Goal: Task Accomplishment & Management: Complete application form

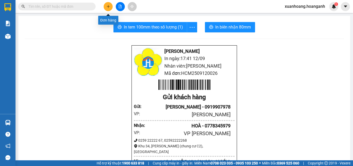
click at [108, 6] on icon "plus" at bounding box center [109, 7] width 4 height 4
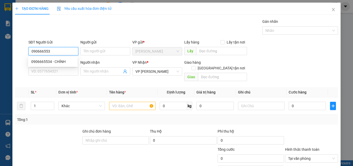
type input "0906665534"
click at [49, 62] on div "0906665534 - CHÍNH" at bounding box center [52, 62] width 43 height 6
type input "CHÍNH"
type input "40.000"
type input "0906665534"
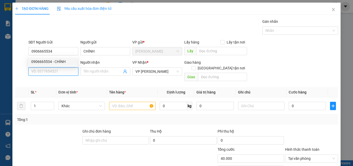
click at [53, 69] on input "SĐT Người Nhận *" at bounding box center [53, 71] width 50 height 8
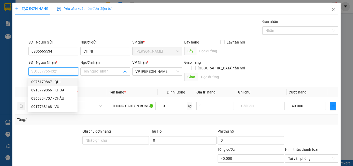
click at [63, 82] on div "0975179867 - QUÍ" at bounding box center [52, 82] width 43 height 6
type input "0975179867"
type input "QUÍ"
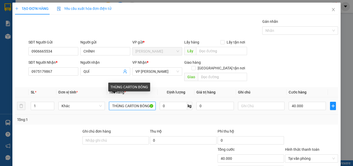
click at [145, 102] on input "THÙNG CARTON BÓNG" at bounding box center [132, 106] width 47 height 8
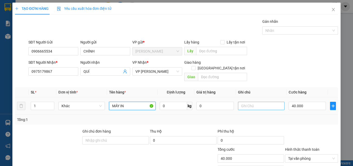
type input "MÁY IN"
click at [251, 102] on input "text" at bounding box center [261, 106] width 47 height 8
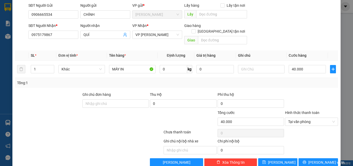
scroll to position [37, 0]
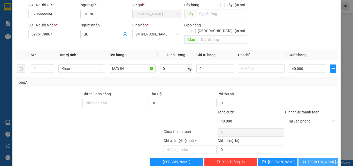
click at [311, 159] on span "[PERSON_NAME] và In" at bounding box center [327, 162] width 36 height 6
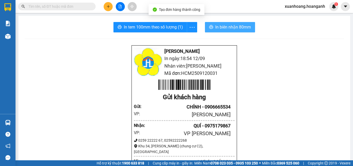
click at [212, 27] on button "In biên nhận 80mm" at bounding box center [230, 27] width 50 height 10
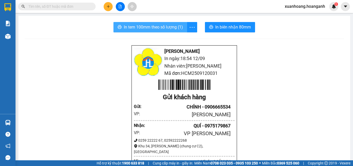
click at [159, 28] on span "In tem 100mm theo số lượng (1)" at bounding box center [153, 27] width 59 height 6
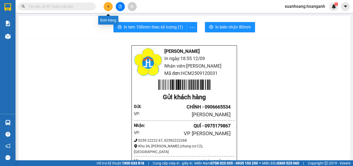
click at [106, 6] on button at bounding box center [108, 6] width 9 height 9
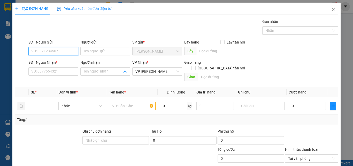
click at [57, 48] on input "SĐT Người Gửi" at bounding box center [53, 51] width 50 height 8
type input "0908220354"
click at [68, 61] on div "0908220354 - GIÁP" at bounding box center [52, 62] width 43 height 6
type input "GIÁP"
type input "A TÂM GIAO"
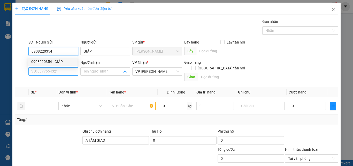
type input "30.000"
type input "0908220354"
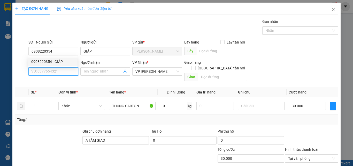
click at [64, 72] on input "SĐT Người Nhận *" at bounding box center [53, 71] width 50 height 8
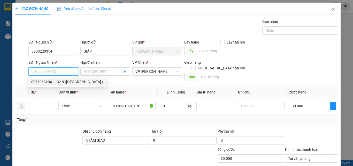
click at [59, 82] on div "0976963204 - LOAN ([GEOGRAPHIC_DATA] )" at bounding box center [67, 82] width 72 height 6
type input "0976963204"
type input "LOAN ([GEOGRAPHIC_DATA] )"
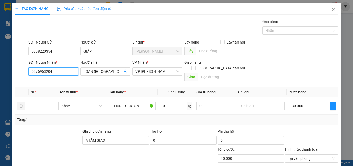
click at [60, 73] on input "0976963204" at bounding box center [53, 71] width 50 height 8
type input "0985577921"
click at [59, 81] on div "0985577921 - THẢO" at bounding box center [52, 82] width 43 height 6
type input "THẢO"
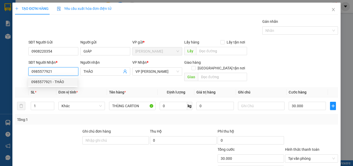
type input "80.000"
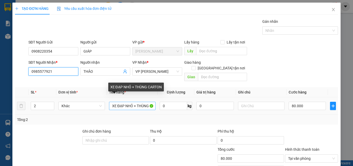
type input "0985577921"
click at [143, 102] on input "XE ĐẠP NHỎ + THÙNG CARTON" at bounding box center [132, 106] width 47 height 8
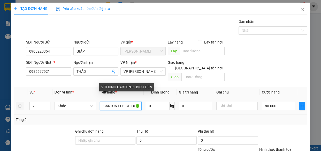
scroll to position [0, 17]
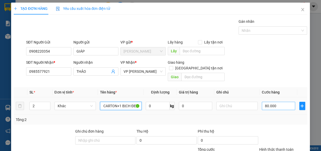
type input "2 THÙNG CARTON+1 BỊCH ĐEN"
click at [276, 102] on input "80.000" at bounding box center [278, 106] width 33 height 8
type input "1"
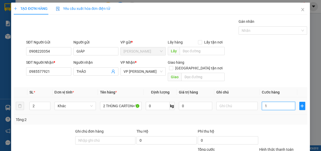
type input "11"
type input "110"
type input "1.100"
type input "11.000"
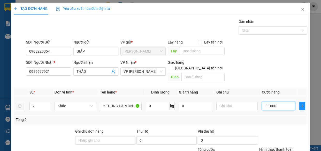
type input "110.000"
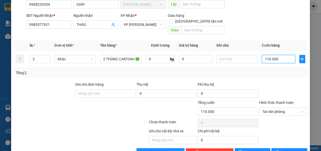
scroll to position [23, 0]
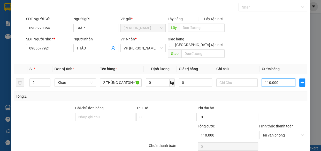
type input "110.000"
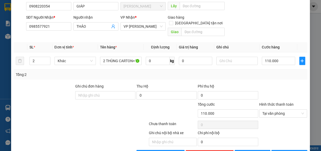
scroll to position [56, 0]
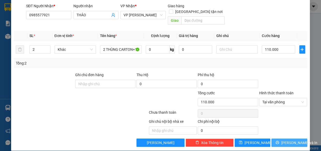
click at [284, 140] on span "[PERSON_NAME] và In" at bounding box center [299, 143] width 36 height 6
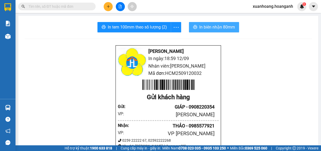
click at [201, 28] on span "In biên nhận 80mm" at bounding box center [217, 27] width 36 height 6
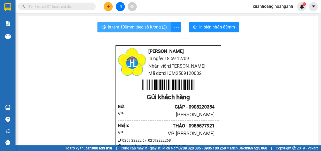
click at [140, 24] on span "In tem 100mm theo số lượng (2)" at bounding box center [137, 27] width 59 height 6
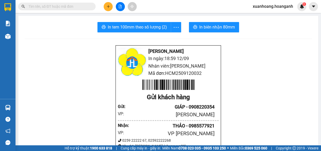
scroll to position [23, 0]
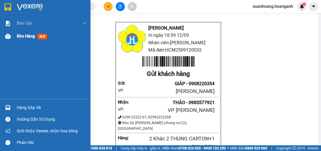
click at [21, 37] on span "Kho hàng" at bounding box center [26, 36] width 18 height 5
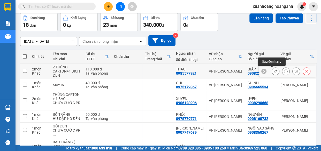
drag, startPoint x: 280, startPoint y: 70, endPoint x: 273, endPoint y: 69, distance: 7.0
click at [273, 69] on div at bounding box center [291, 71] width 39 height 8
click at [274, 69] on icon at bounding box center [276, 71] width 4 height 4
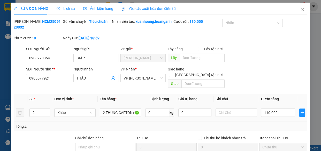
type input "0908220354"
type input "GIÁP"
type input "0985577921"
type input "THẢO"
type input "110.000"
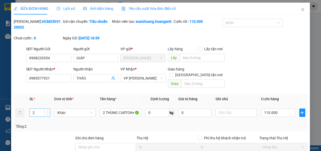
click at [39, 114] on input "2" at bounding box center [40, 113] width 20 height 8
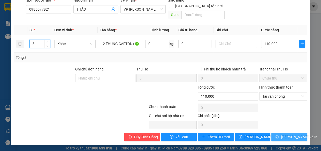
type input "3"
click at [290, 137] on span "[PERSON_NAME] và In" at bounding box center [299, 137] width 36 height 6
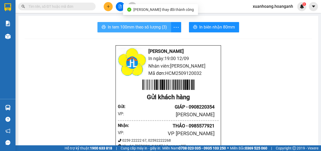
click at [154, 28] on span "In tem 100mm theo số lượng (3)" at bounding box center [137, 27] width 59 height 6
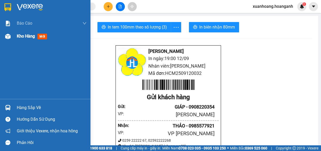
click at [25, 35] on span "Kho hàng" at bounding box center [26, 36] width 18 height 5
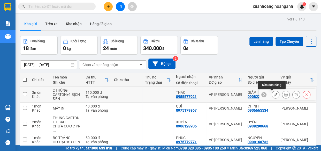
click at [274, 95] on icon at bounding box center [276, 95] width 4 height 4
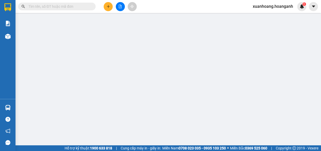
type input "0908220354"
type input "GIÁP"
type input "0985577921"
type input "THẢO"
type input "110.000"
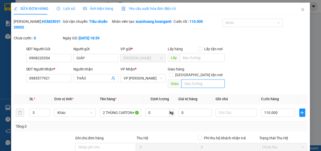
click at [191, 85] on input "text" at bounding box center [203, 83] width 43 height 8
type input "D"
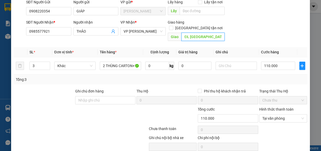
scroll to position [69, 0]
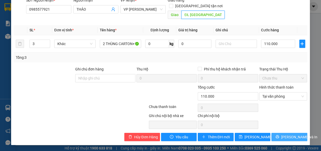
type input "ĐL [GEOGRAPHIC_DATA]"
click at [283, 135] on span "[PERSON_NAME] và In" at bounding box center [299, 137] width 36 height 6
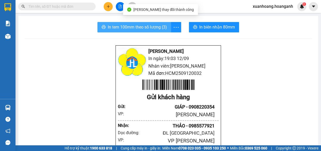
click at [162, 26] on span "In tem 100mm theo số lượng (3)" at bounding box center [137, 27] width 59 height 6
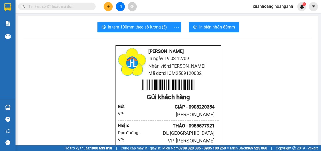
click at [108, 5] on icon "plus" at bounding box center [109, 7] width 4 height 4
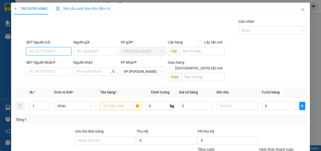
click at [59, 52] on input "SĐT Người Gửi" at bounding box center [48, 51] width 45 height 8
click at [53, 61] on div "0989545524 - ĐỒNG TIẾN" at bounding box center [50, 62] width 42 height 6
type input "0989545524"
type input "ĐỒNG TIẾN"
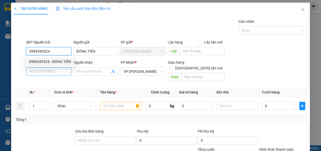
type input "0989545524"
type input "40.000"
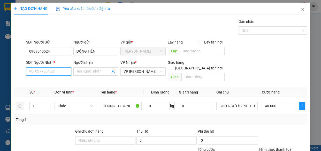
click at [54, 70] on input "SĐT Người Nhận *" at bounding box center [48, 71] width 45 height 8
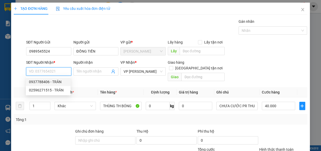
click at [54, 82] on div "0937788406 - TRÂN" at bounding box center [48, 82] width 39 height 6
type input "0937788406"
type input "TRÂN"
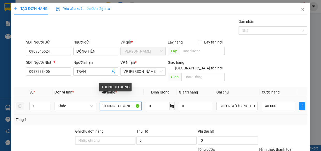
click at [132, 102] on input "THÙNG TH BÓNG" at bounding box center [121, 106] width 42 height 8
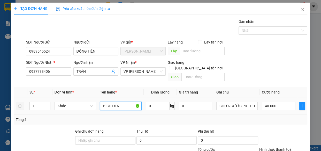
type input "BỊCH ĐEN"
click at [278, 102] on input "40.000" at bounding box center [278, 106] width 33 height 8
type input "0"
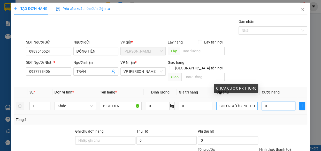
type input "0"
click at [252, 102] on input "CHƯA CƯỚC PR THU 40" at bounding box center [237, 106] width 42 height 8
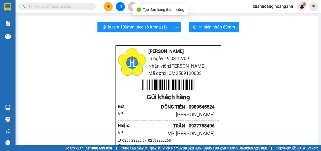
click at [186, 28] on div "In tem 100mm theo số lượng (1) In biên nhận 80mm" at bounding box center [169, 27] width 288 height 10
click at [191, 27] on button "In biên nhận 80mm" at bounding box center [214, 27] width 50 height 10
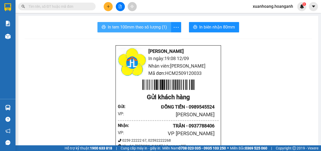
click at [142, 25] on span "In tem 100mm theo số lượng (1)" at bounding box center [137, 27] width 59 height 6
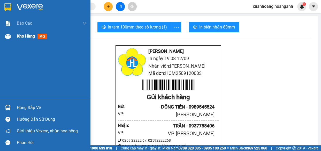
click at [10, 35] on img at bounding box center [7, 36] width 5 height 5
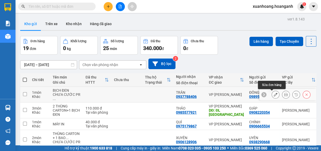
click at [274, 95] on icon at bounding box center [276, 95] width 4 height 4
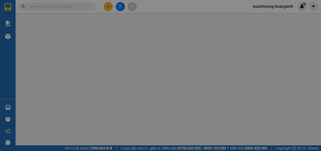
type input "0989545524"
type input "ĐỒNG TIẾN"
type input "0937788406"
type input "TRÂN"
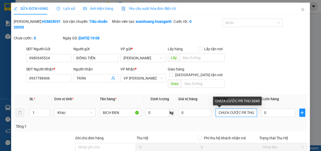
click at [252, 112] on input "CHƯA CƯỚC PR THU 3040" at bounding box center [236, 112] width 41 height 8
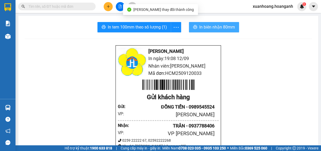
click at [214, 26] on span "In biên nhận 80mm" at bounding box center [217, 27] width 36 height 6
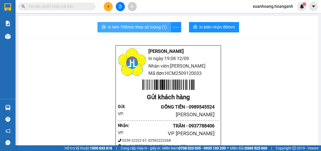
click at [149, 30] on span "In tem 100mm theo số lượng (1)" at bounding box center [137, 27] width 59 height 6
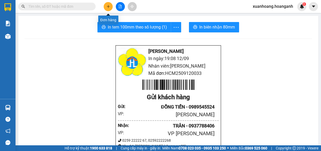
click at [108, 7] on icon "plus" at bounding box center [108, 6] width 0 height 3
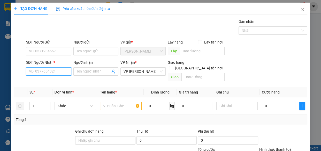
click at [52, 72] on input "SĐT Người Nhận *" at bounding box center [48, 71] width 45 height 8
type input "0385202596"
click at [84, 70] on input "Người nhận" at bounding box center [94, 72] width 34 height 6
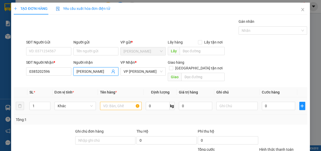
type input "[PERSON_NAME]"
click at [120, 102] on input "text" at bounding box center [121, 106] width 42 height 8
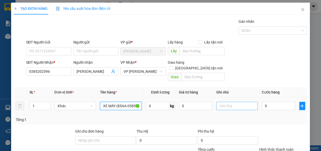
type input "XE MÁY (85AA-05857)"
click at [228, 102] on input "text" at bounding box center [237, 106] width 42 height 8
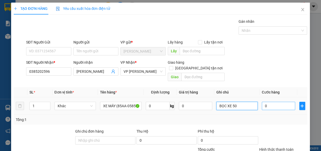
type input "BỌC XE 50"
click at [276, 102] on input "0" at bounding box center [278, 106] width 33 height 8
type input "3"
type input "30"
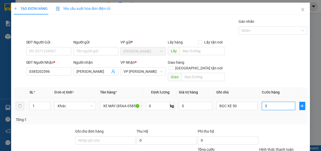
type input "30"
type input "300"
type input "3.000"
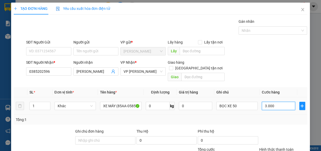
type input "30.000"
type input "300.000"
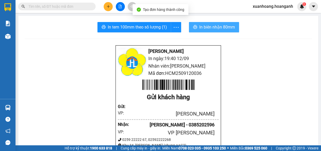
click at [201, 32] on button "In biên nhận 80mm" at bounding box center [214, 27] width 50 height 10
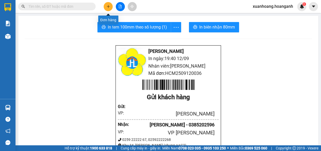
click at [109, 5] on icon "plus" at bounding box center [109, 7] width 4 height 4
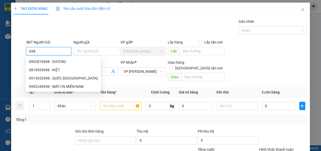
click at [51, 71] on div "0902819698 - DƯƠNG 0819535698 - KIỆT 0913652698 - QUỐC ANH 0902349698 - MÁY CN …" at bounding box center [63, 73] width 75 height 33
type input "698"
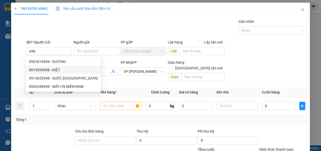
click at [15, 68] on div at bounding box center [19, 71] width 12 height 24
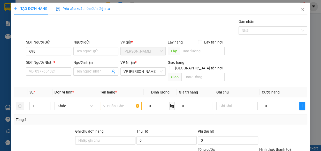
click at [19, 69] on div at bounding box center [19, 71] width 12 height 24
click at [47, 73] on input "SĐT Người Nhận *" at bounding box center [48, 71] width 45 height 8
type input "0913830303"
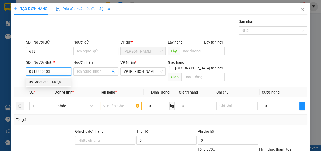
click at [61, 80] on div "0913830303 - NGỌC" at bounding box center [48, 82] width 39 height 6
type input "NGỌC"
type input "30.000"
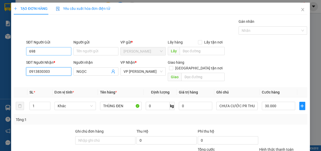
type input "0913830303"
click at [54, 49] on input "698" at bounding box center [48, 51] width 45 height 8
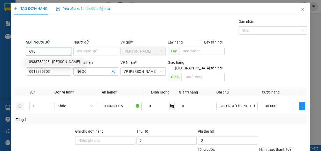
click at [55, 60] on div "0938782698 - [PERSON_NAME]" at bounding box center [54, 62] width 51 height 6
type input "0938782698"
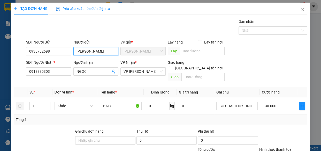
click at [89, 51] on input "[PERSON_NAME]" at bounding box center [95, 51] width 45 height 8
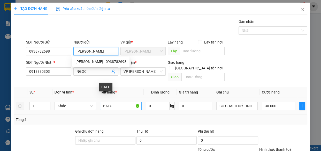
type input "[PERSON_NAME]"
click at [112, 102] on input "BALO" at bounding box center [121, 106] width 42 height 8
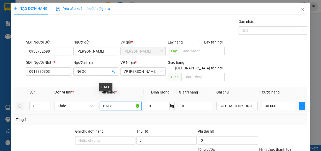
click at [112, 102] on input "BALO" at bounding box center [121, 106] width 42 height 8
drag, startPoint x: 112, startPoint y: 101, endPoint x: 244, endPoint y: 116, distance: 132.2
click at [114, 102] on input "HỘP CARTON HỒNG" at bounding box center [121, 106] width 42 height 8
type input "HỘP CARTON HỒNG"
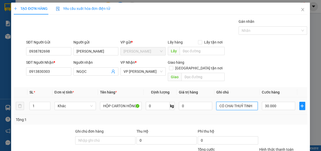
click at [253, 103] on input "CÓ CHAI THUỶ TINH" at bounding box center [237, 106] width 42 height 8
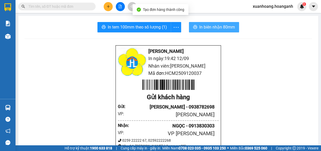
click at [199, 26] on span "In biên nhận 80mm" at bounding box center [217, 27] width 36 height 6
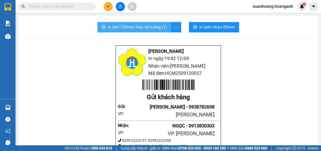
click at [139, 26] on span "In tem 100mm theo số lượng (1)" at bounding box center [137, 27] width 59 height 6
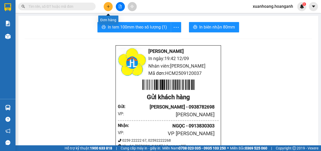
click at [107, 3] on button at bounding box center [108, 6] width 9 height 9
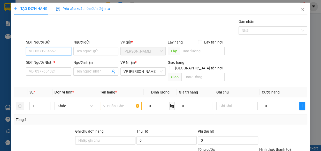
click at [51, 52] on input "SĐT Người Gửi" at bounding box center [48, 51] width 45 height 8
click at [55, 63] on div "0378422498 - ALPHA" at bounding box center [48, 62] width 39 height 6
type input "0378422498"
type input "ALPHA"
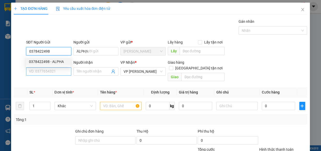
type input "30.000"
type input "0378422498"
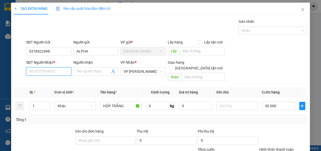
click at [56, 71] on input "SĐT Người Nhận *" at bounding box center [48, 71] width 45 height 8
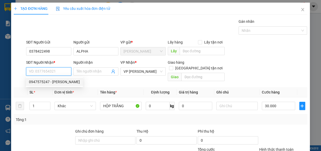
click at [54, 84] on div "0947575247 - [PERSON_NAME]" at bounding box center [54, 82] width 51 height 6
type input "0947575247"
type input "VƯƠNG"
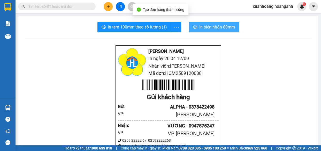
click at [207, 28] on span "In biên nhận 80mm" at bounding box center [217, 27] width 36 height 6
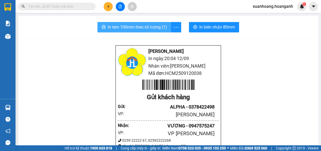
click at [143, 23] on button "In tem 100mm theo số lượng (1)" at bounding box center [134, 27] width 74 height 10
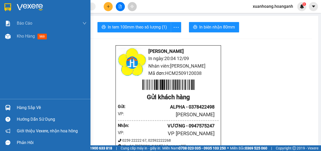
click at [14, 35] on div "Kho hàng mới" at bounding box center [45, 36] width 91 height 13
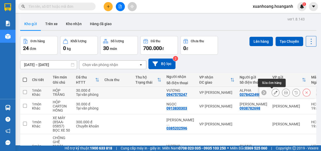
click at [273, 94] on button at bounding box center [275, 92] width 7 height 9
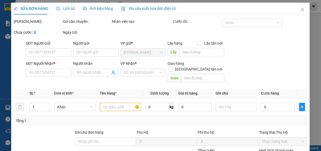
type input "0378422498"
type input "ALPHA"
type input "0947575247"
type input "VƯƠNG"
type input "30.000"
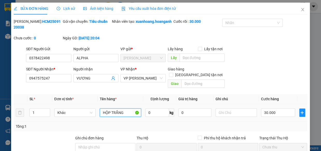
click at [125, 113] on input "HỘP TRẮNG" at bounding box center [120, 112] width 41 height 8
type input "HỘPCARTON"
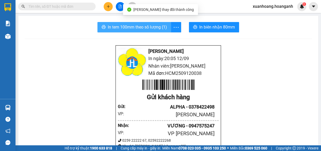
click at [148, 30] on span "In tem 100mm theo số lượng (1)" at bounding box center [137, 27] width 59 height 6
